Goal: Transaction & Acquisition: Purchase product/service

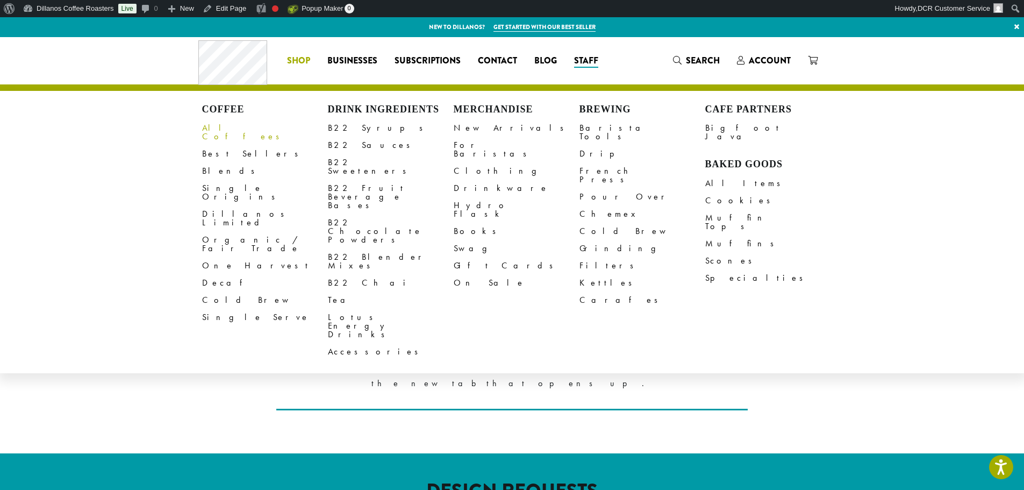
click at [226, 126] on link "All Coffees" at bounding box center [265, 132] width 126 height 26
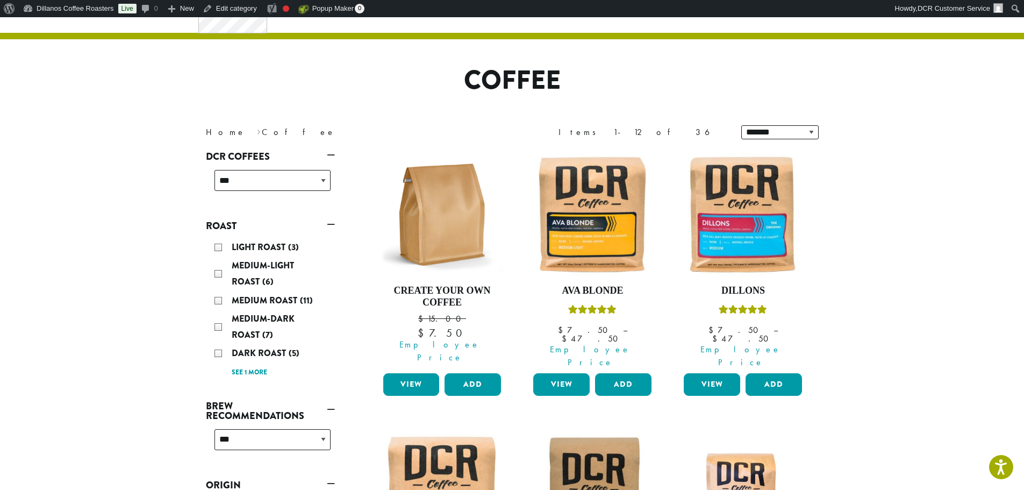
scroll to position [269, 0]
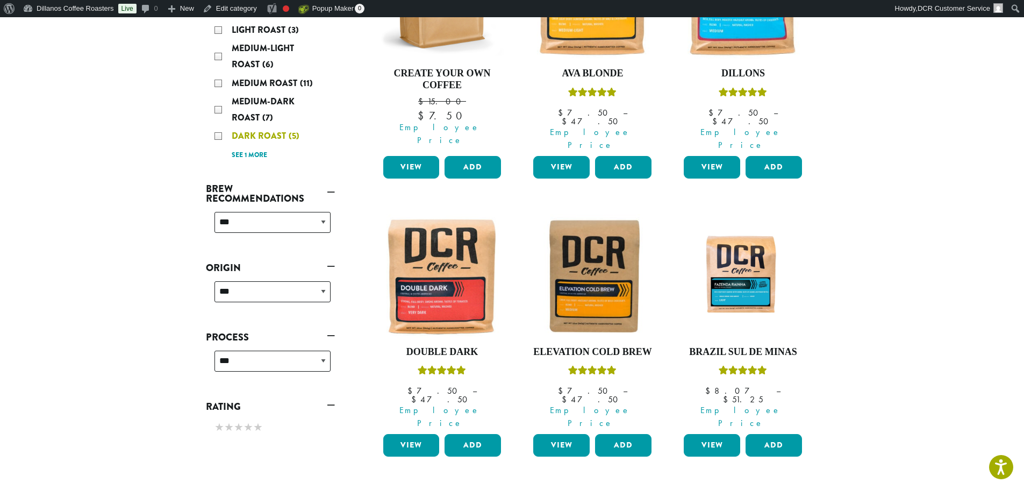
click at [216, 137] on div "Dark Roast (5)" at bounding box center [272, 136] width 116 height 16
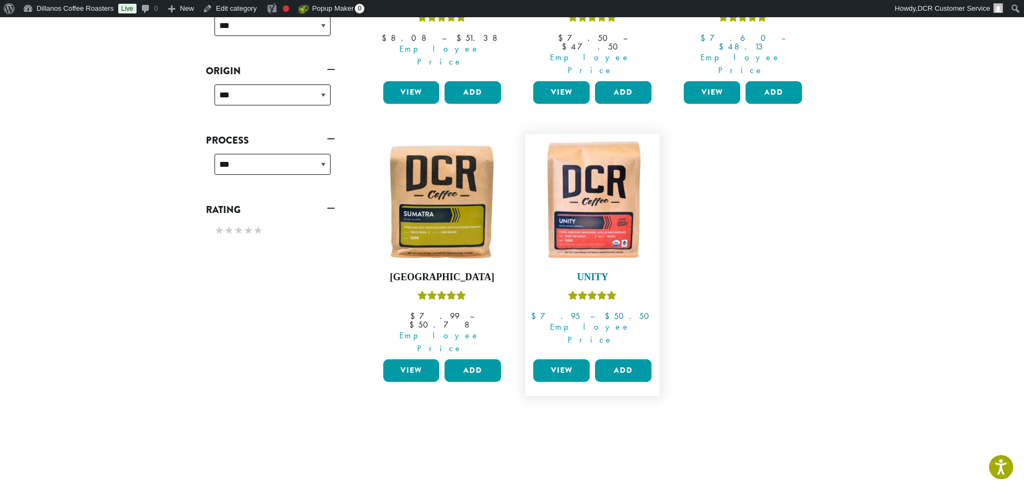
scroll to position [352, 0]
